Goal: Manage account settings

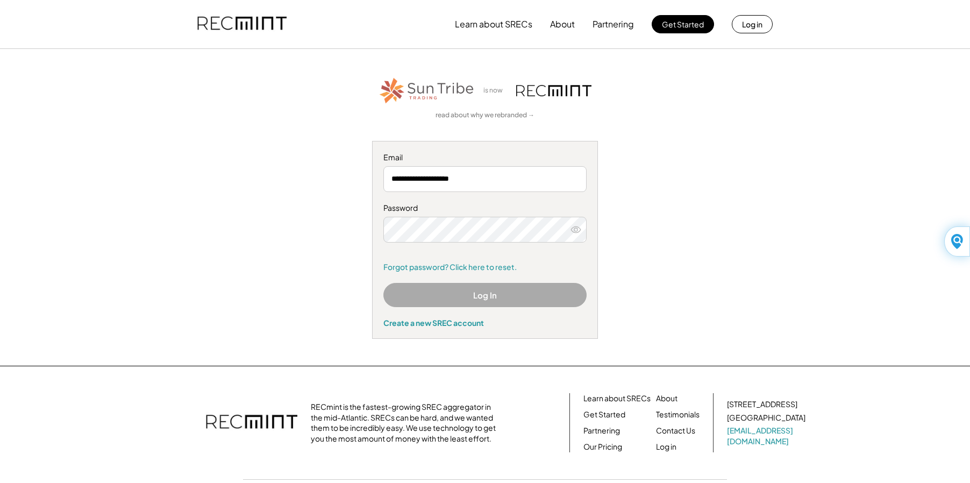
click at [485, 296] on button "Log In" at bounding box center [484, 295] width 203 height 24
click at [580, 231] on icon at bounding box center [575, 229] width 11 height 11
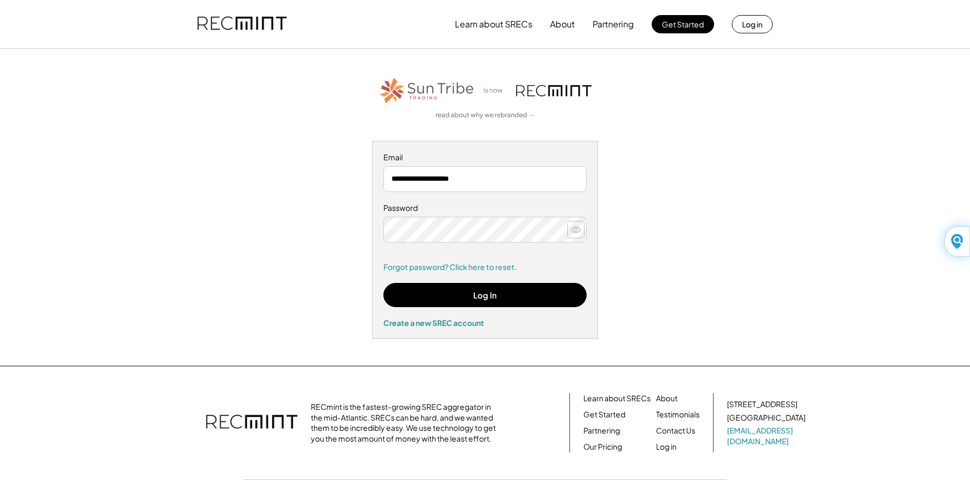
click at [576, 231] on use at bounding box center [576, 229] width 10 height 6
click at [576, 231] on use at bounding box center [576, 229] width 10 height 8
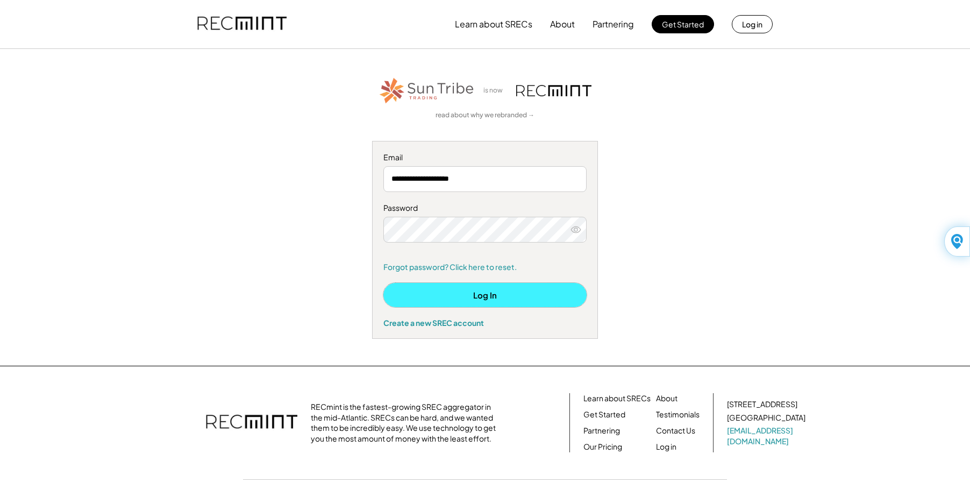
click at [484, 298] on button "Log In" at bounding box center [484, 295] width 203 height 24
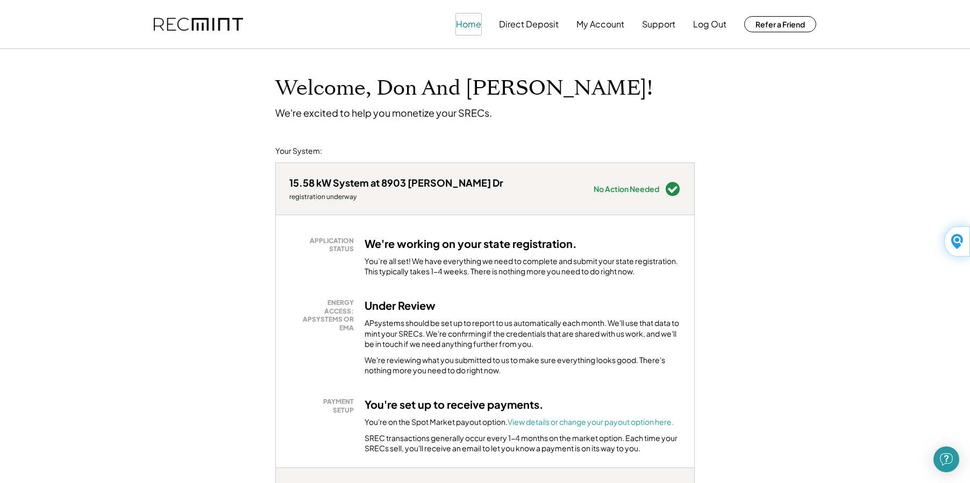
click at [468, 24] on button "Home" at bounding box center [468, 24] width 25 height 22
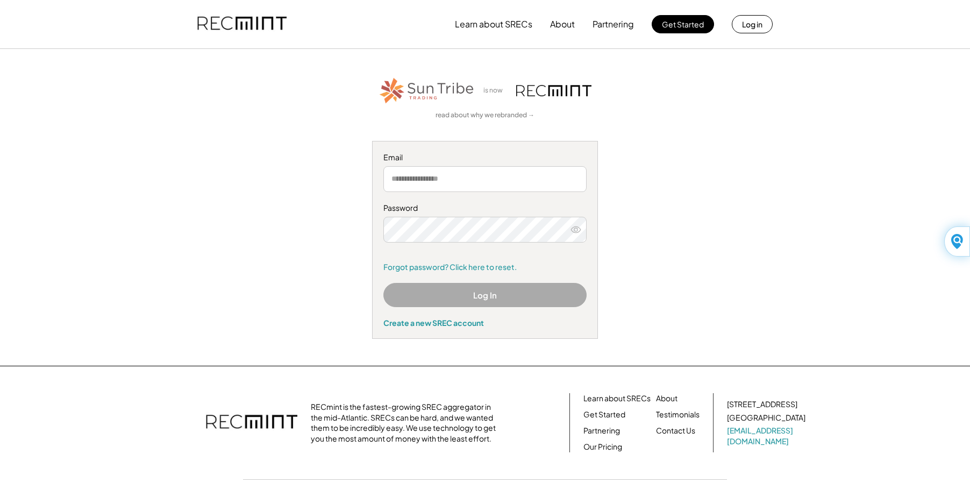
click at [468, 181] on input "email" at bounding box center [484, 179] width 203 height 26
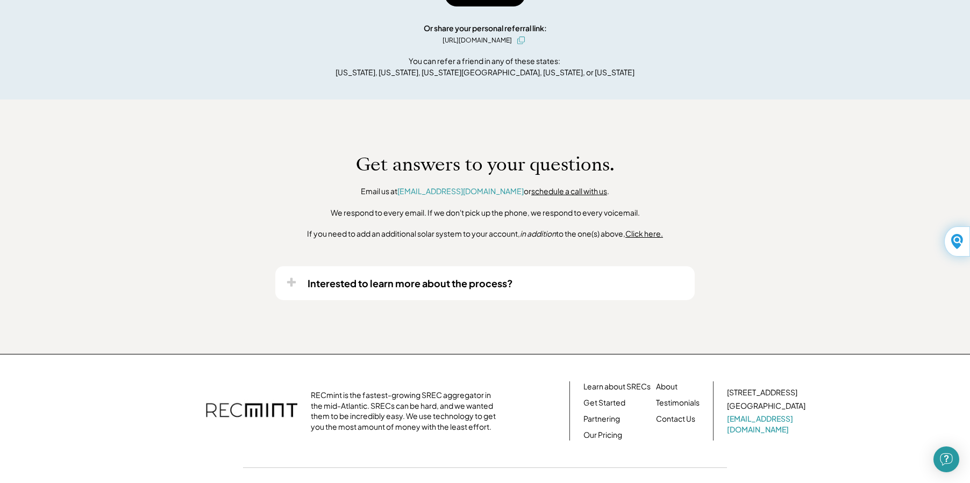
scroll to position [747, 0]
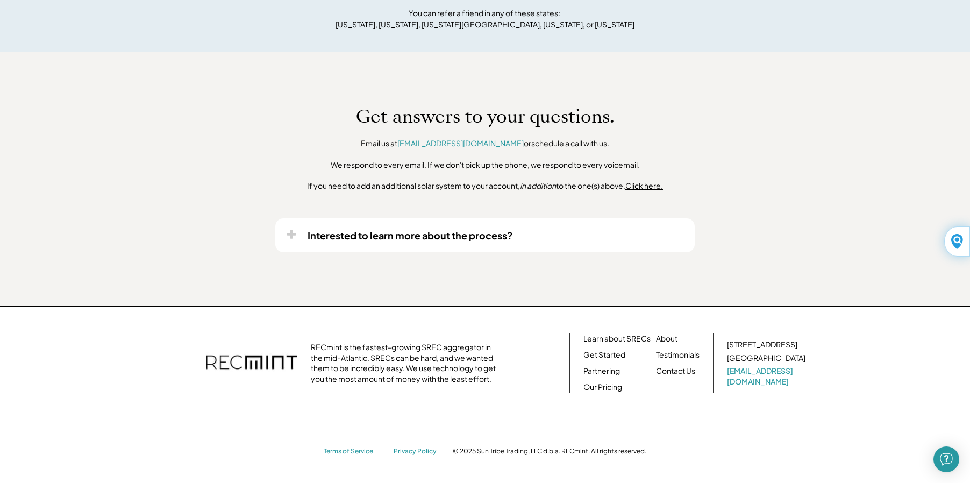
click at [293, 238] on icon at bounding box center [291, 234] width 11 height 11
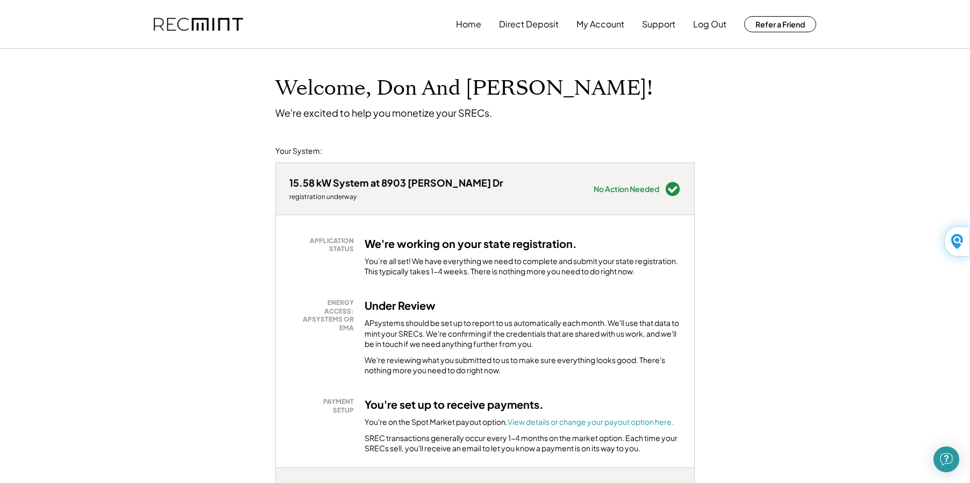
scroll to position [54, 0]
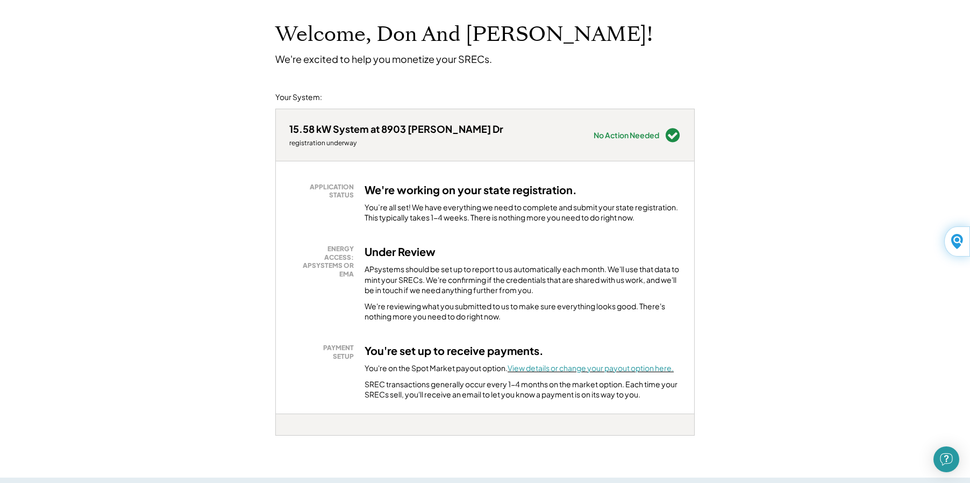
click at [555, 369] on font "View details or change your payout option here." at bounding box center [590, 368] width 166 height 10
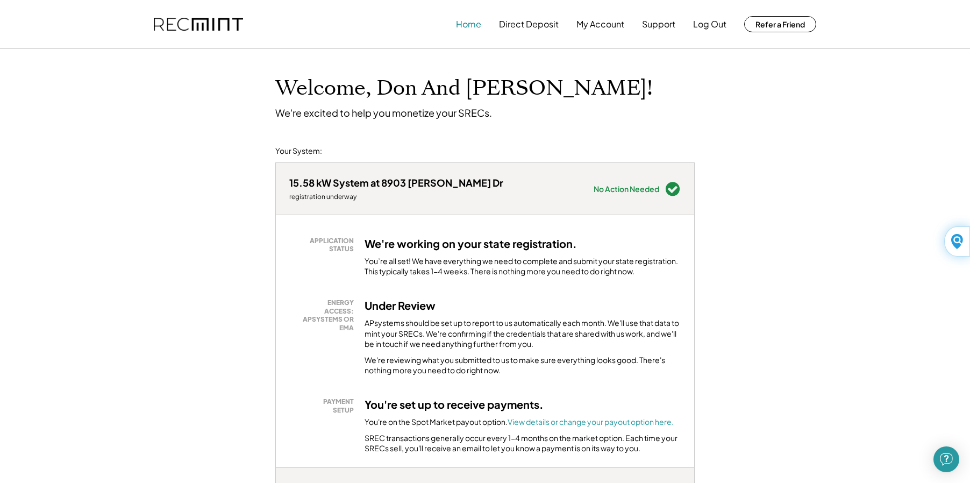
click at [469, 24] on button "Home" at bounding box center [468, 24] width 25 height 22
click at [458, 24] on button "Home" at bounding box center [468, 24] width 25 height 22
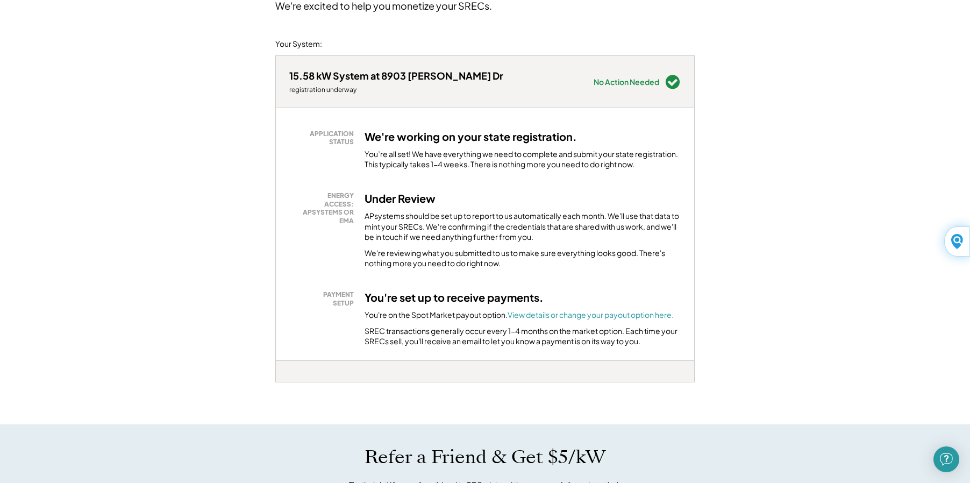
scroll to position [108, 0]
